Goal: Ask a question

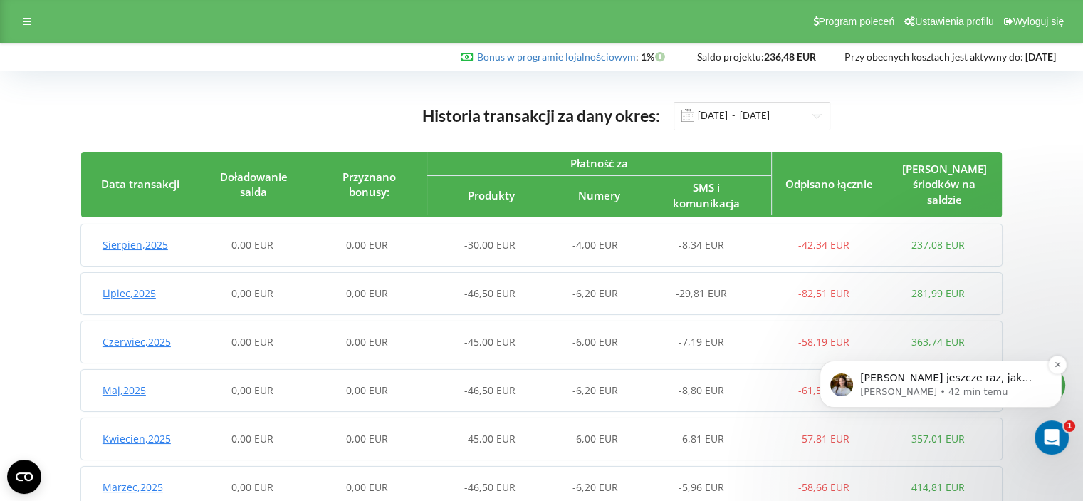
click at [941, 371] on p "[PERSON_NAME] jeszcze raz, jak tylko dostanę informację odrazu to poinformuję" at bounding box center [952, 378] width 184 height 14
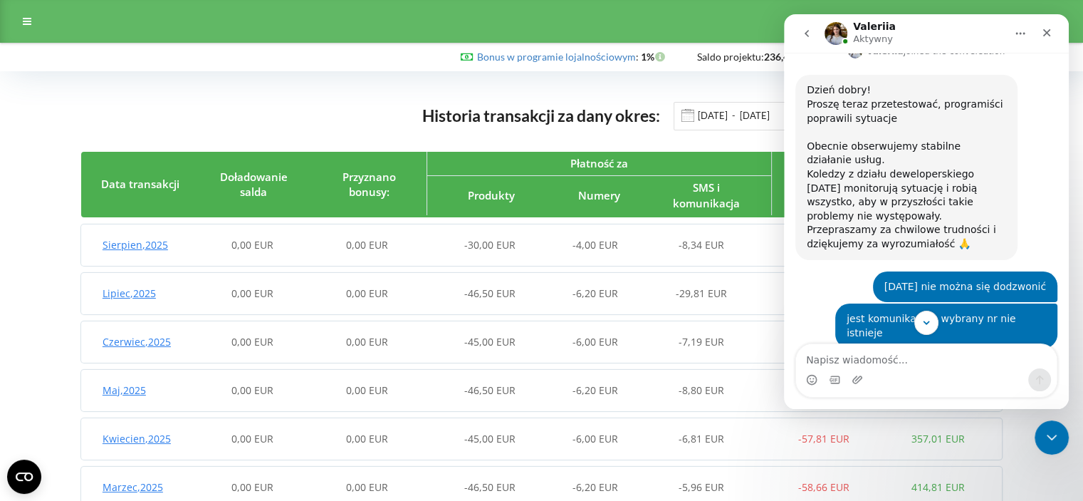
scroll to position [1891, 0]
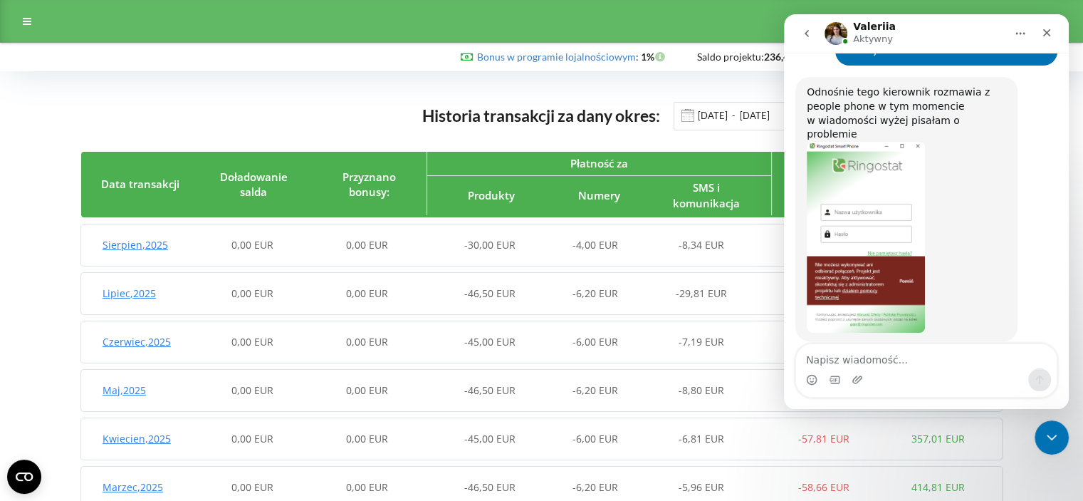
drag, startPoint x: 963, startPoint y: 298, endPoint x: 801, endPoint y: 283, distance: 162.2
click at [801, 394] on div "[PERSON_NAME] jeszcze raz, jak tylko dostanę informację odrazu to poinformuję […" at bounding box center [906, 423] width 222 height 59
click at [847, 403] on div "[PERSON_NAME] jeszcze raz, jak tylko dostanę informację odrazu to poinformuję" at bounding box center [906, 424] width 199 height 42
drag, startPoint x: 838, startPoint y: 281, endPoint x: 948, endPoint y: 286, distance: 110.5
click at [946, 394] on div "[PERSON_NAME] jeszcze raz, jak tylko dostanę informację odrazu to poinformuję […" at bounding box center [906, 423] width 222 height 59
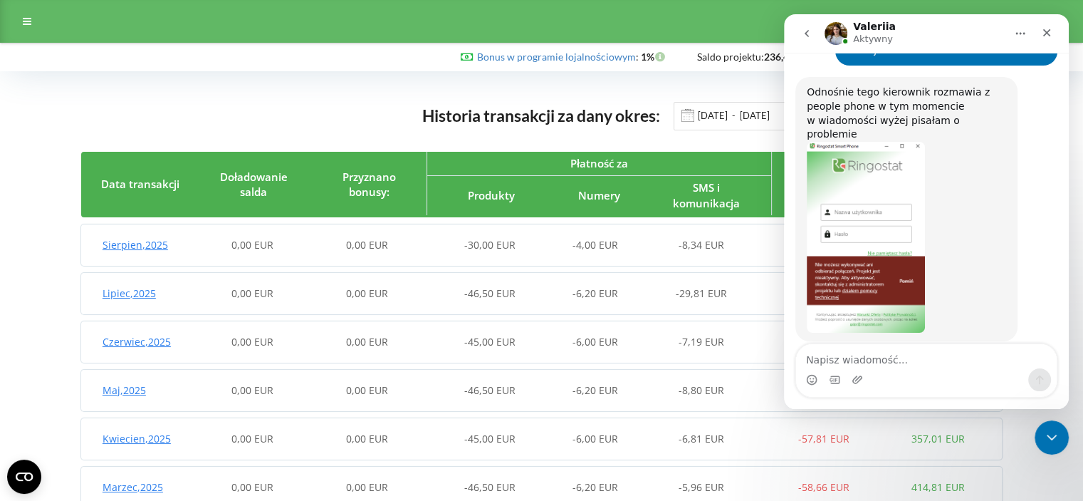
drag, startPoint x: 948, startPoint y: 286, endPoint x: 952, endPoint y: 278, distance: 8.6
click at [949, 403] on div "[PERSON_NAME] jeszcze raz, jak tylko dostanę informację odrazu to poinformuję" at bounding box center [906, 424] width 199 height 42
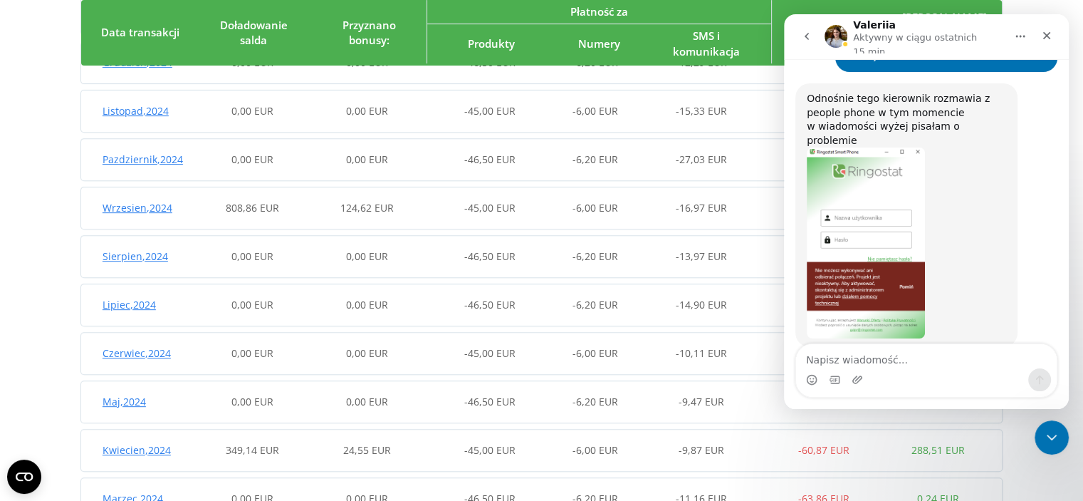
scroll to position [641, 0]
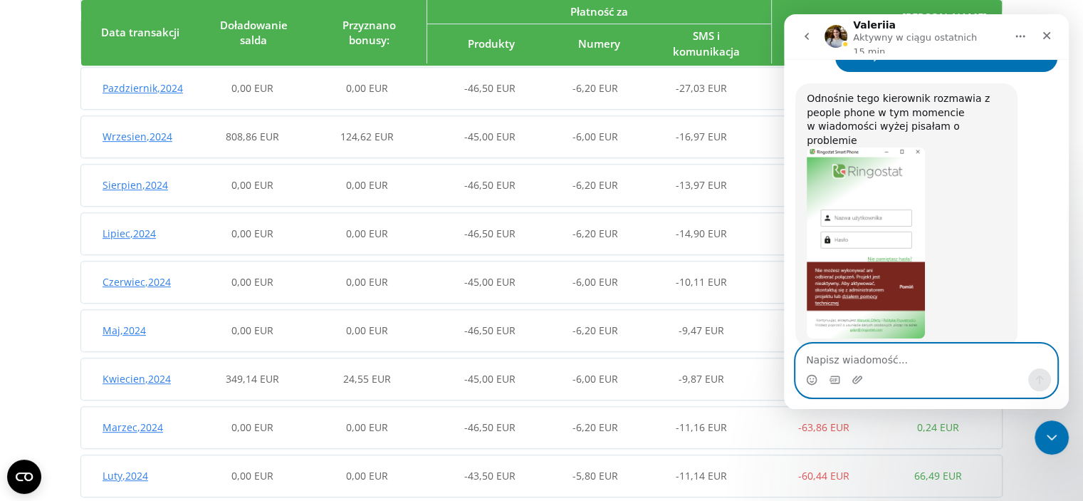
click at [922, 362] on textarea "Napisz wiadomość..." at bounding box center [926, 356] width 261 height 24
type textarea "kiedy problem zostanie rozwiązany?"
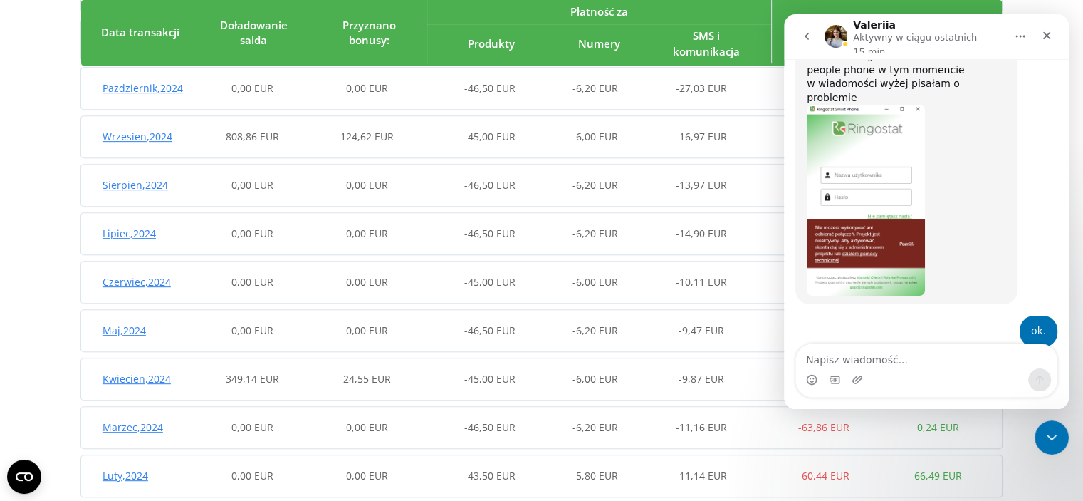
click at [17, 221] on div "Historia transakcji za dany okres: [DATE] - [DATE] Data transakcji Doładowanie …" at bounding box center [541, 5] width 1053 height 1121
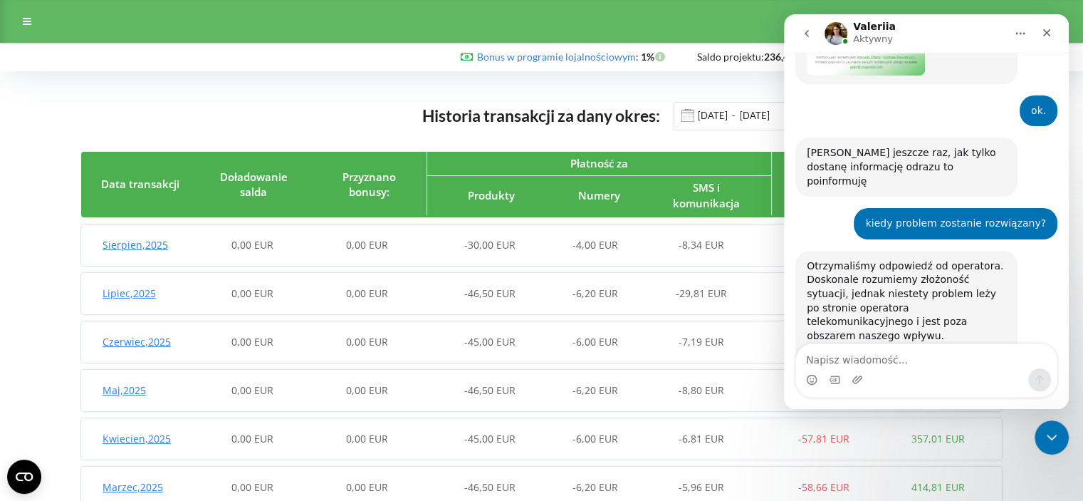
scroll to position [2164, 0]
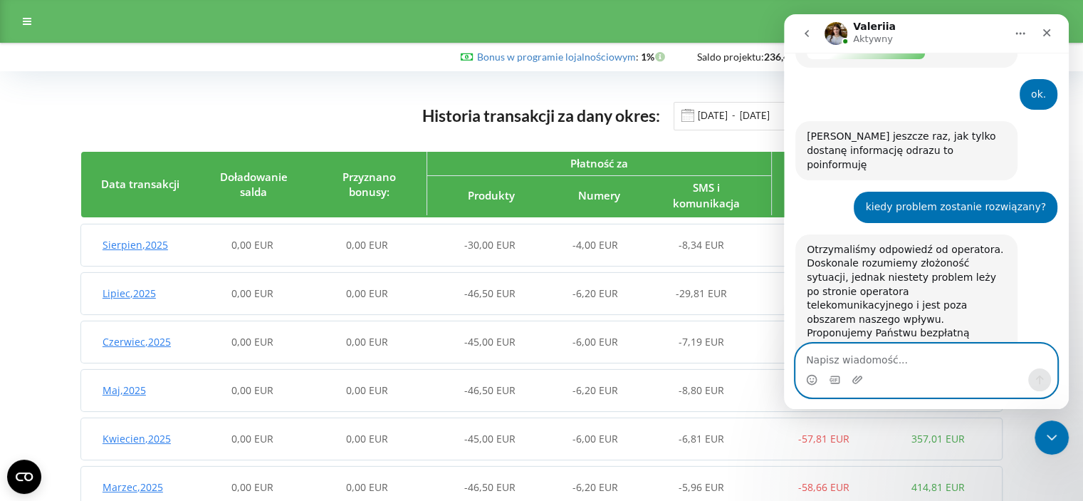
click at [893, 358] on textarea "Napisz wiadomość..." at bounding box center [926, 356] width 261 height 24
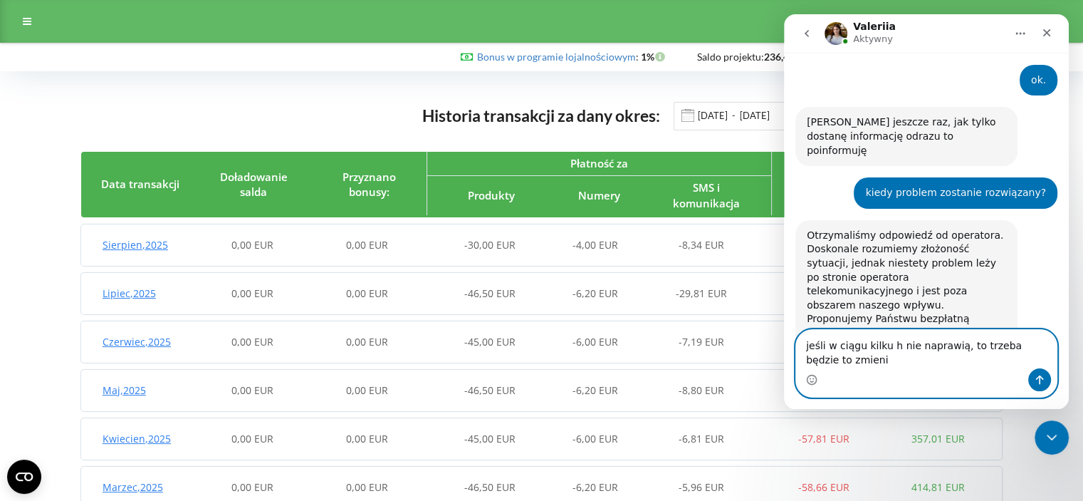
type textarea "jeśli w ciągu kilku h nie naprawią, to trzeba będzie to zmienić"
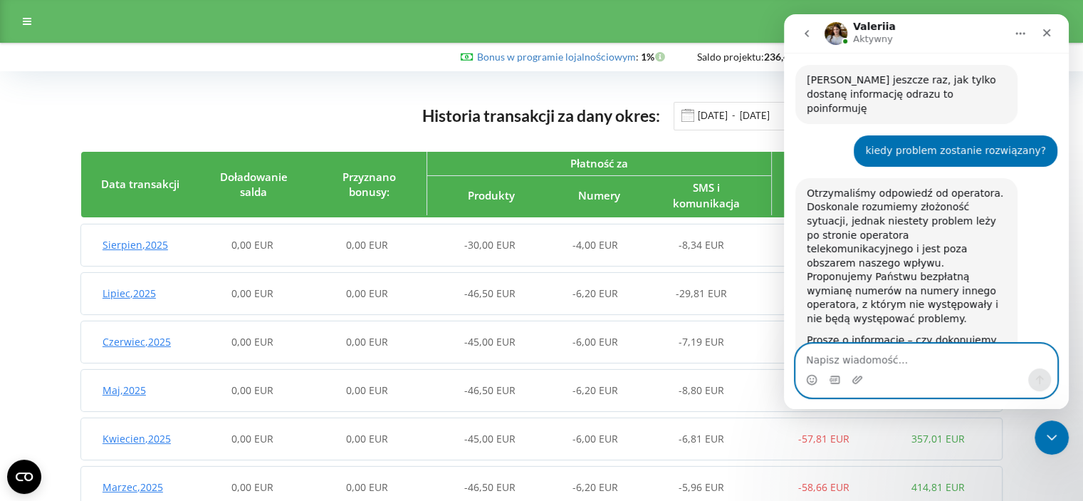
scroll to position [2221, 0]
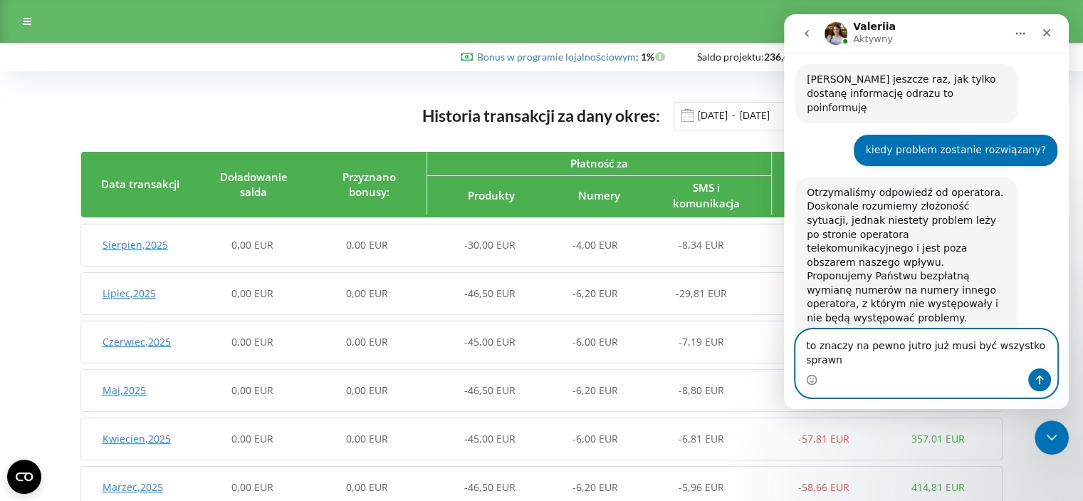
type textarea "to znaczy na pewno jutro już musi być wszystko sprawne"
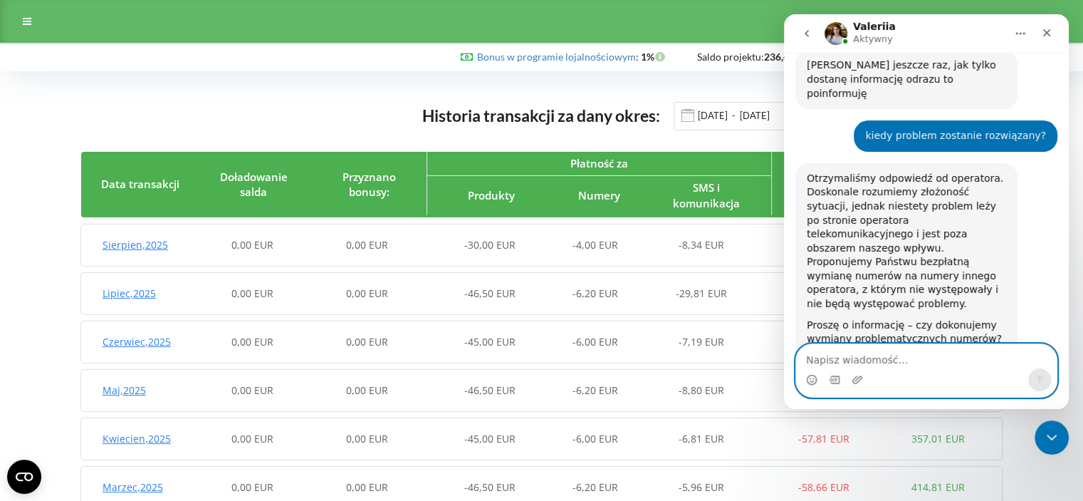
scroll to position [2267, 0]
